Goal: Information Seeking & Learning: Learn about a topic

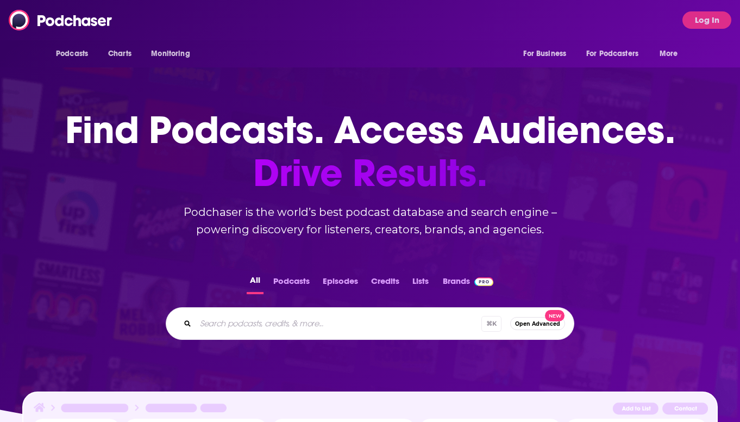
click at [277, 324] on input "Search podcasts, credits, & more..." at bounding box center [339, 323] width 286 height 17
type input "when reality hits"
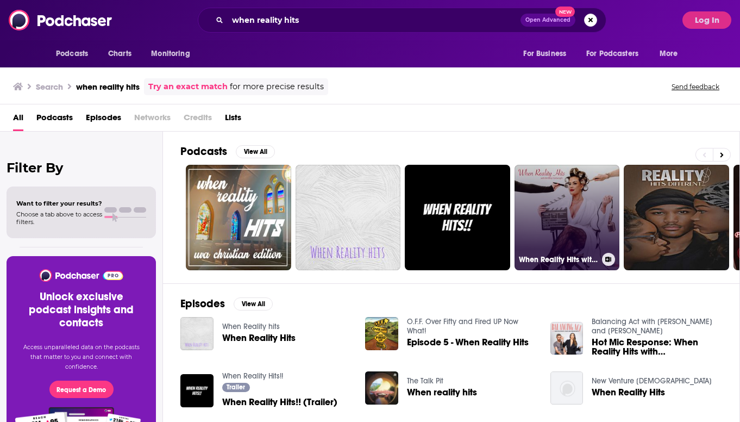
click at [577, 186] on link "When Reality Hits with [PERSON_NAME]" at bounding box center [567, 217] width 105 height 105
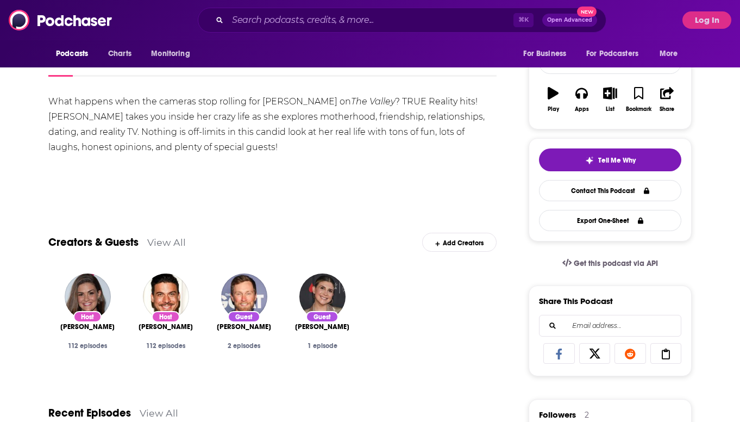
scroll to position [110, 0]
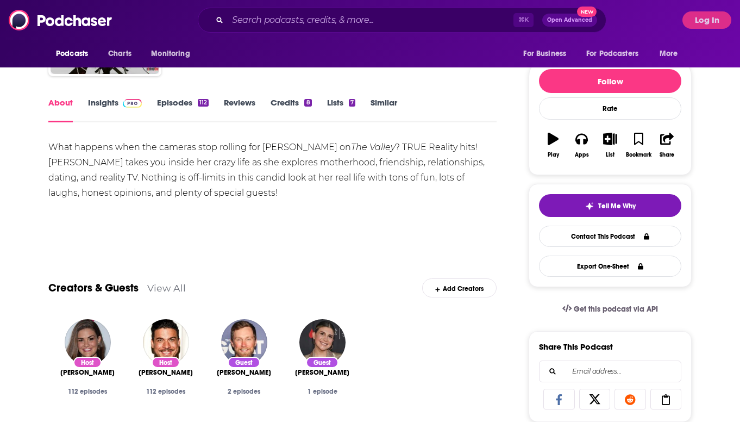
click at [93, 107] on link "Insights" at bounding box center [115, 109] width 54 height 25
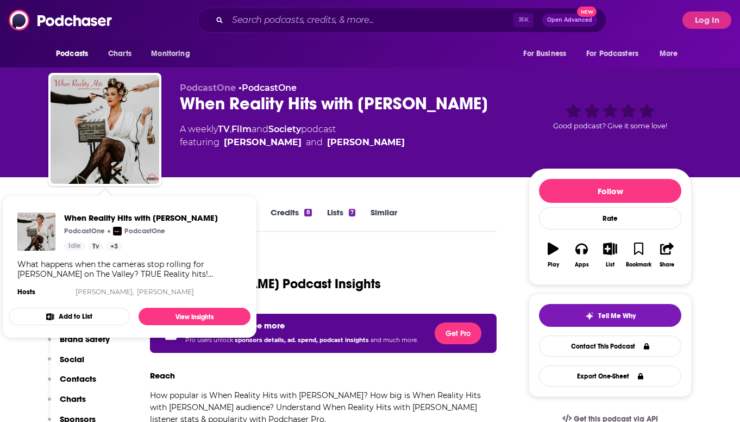
click at [348, 252] on div "When Reality Hits with [PERSON_NAME] Podcast Insights" at bounding box center [272, 276] width 448 height 55
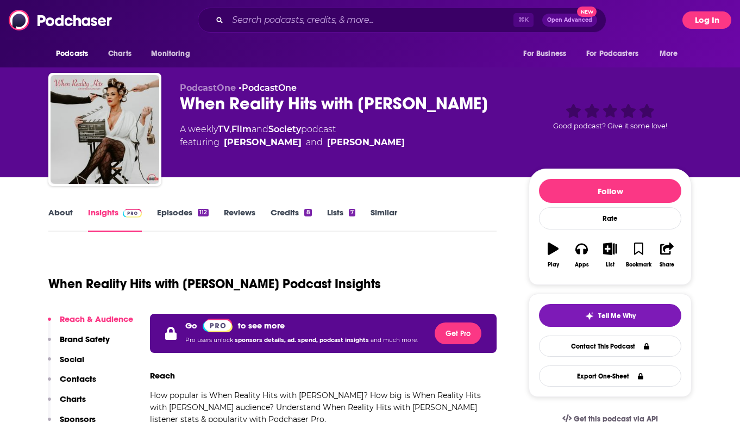
click at [709, 22] on button "Log In" at bounding box center [707, 19] width 49 height 17
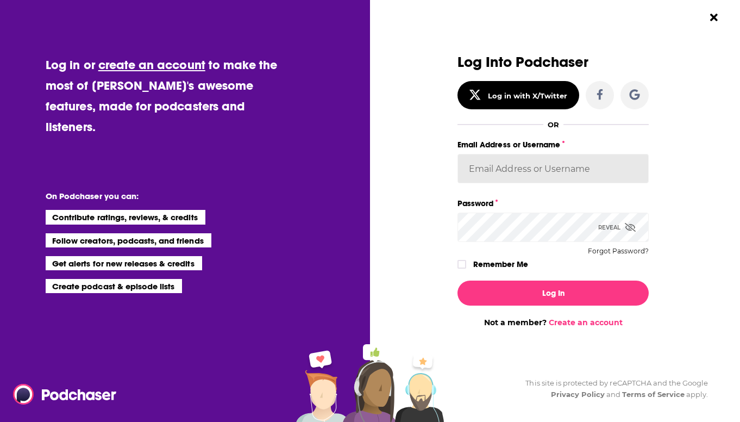
type input "[EMAIL_ADDRESS][DOMAIN_NAME]"
click at [553, 292] on button "Log In" at bounding box center [553, 292] width 191 height 25
